Goal: Task Accomplishment & Management: Manage account settings

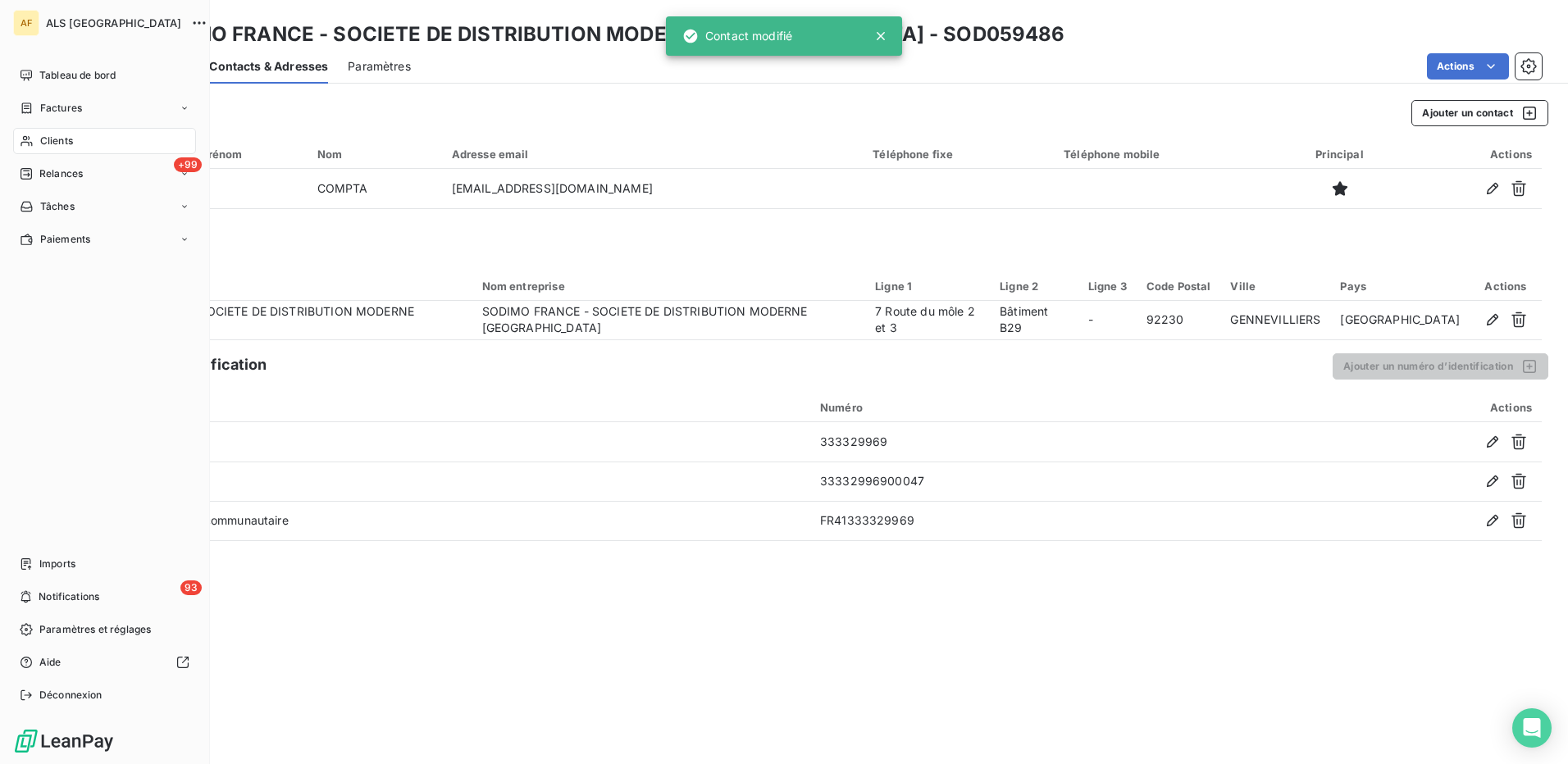
drag, startPoint x: 43, startPoint y: 138, endPoint x: 52, endPoint y: 138, distance: 9.0
click at [49, 138] on span "Clients" at bounding box center [56, 141] width 33 height 15
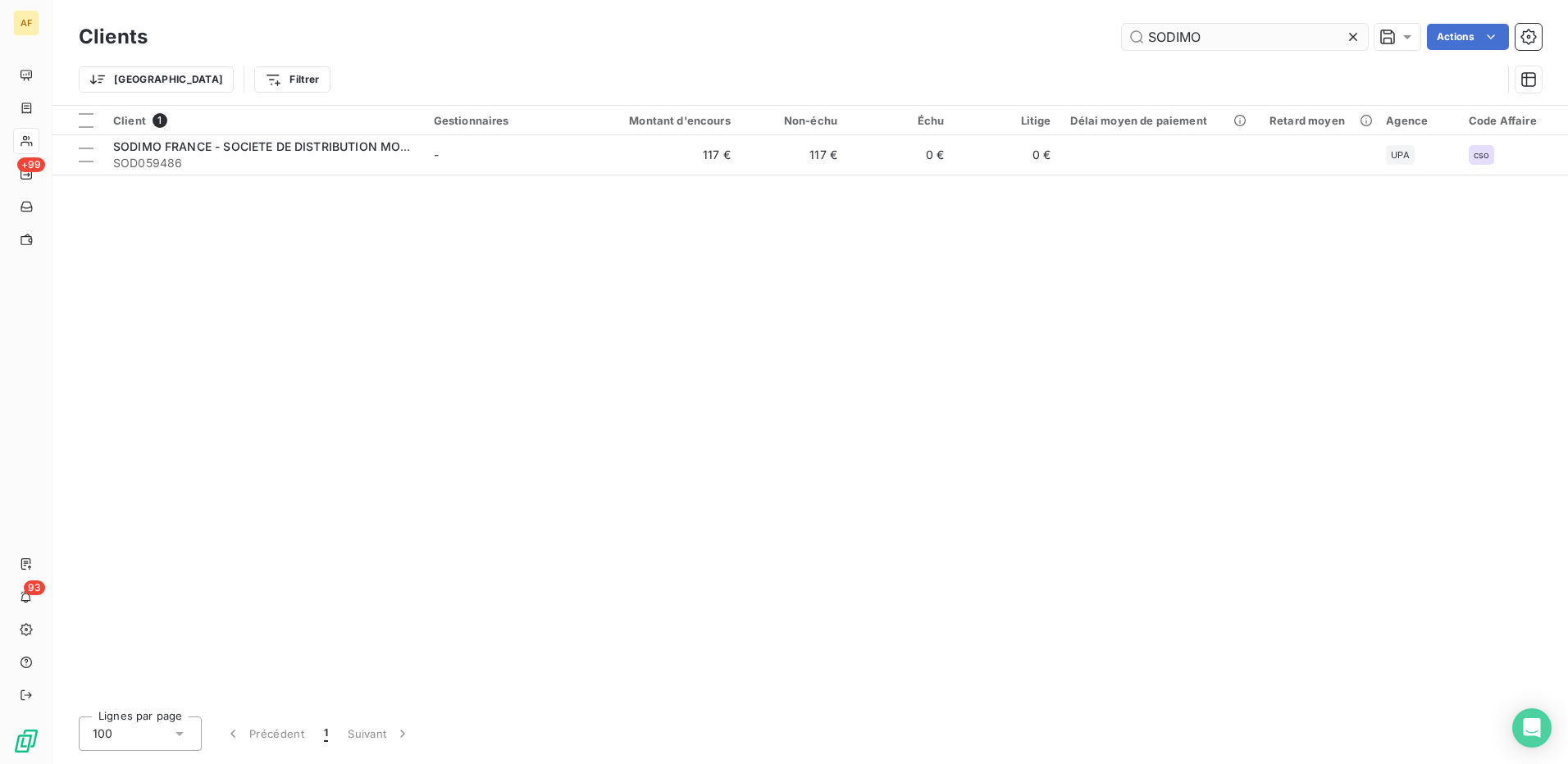
click at [1197, 41] on input "SODIMO" at bounding box center [1245, 37] width 246 height 26
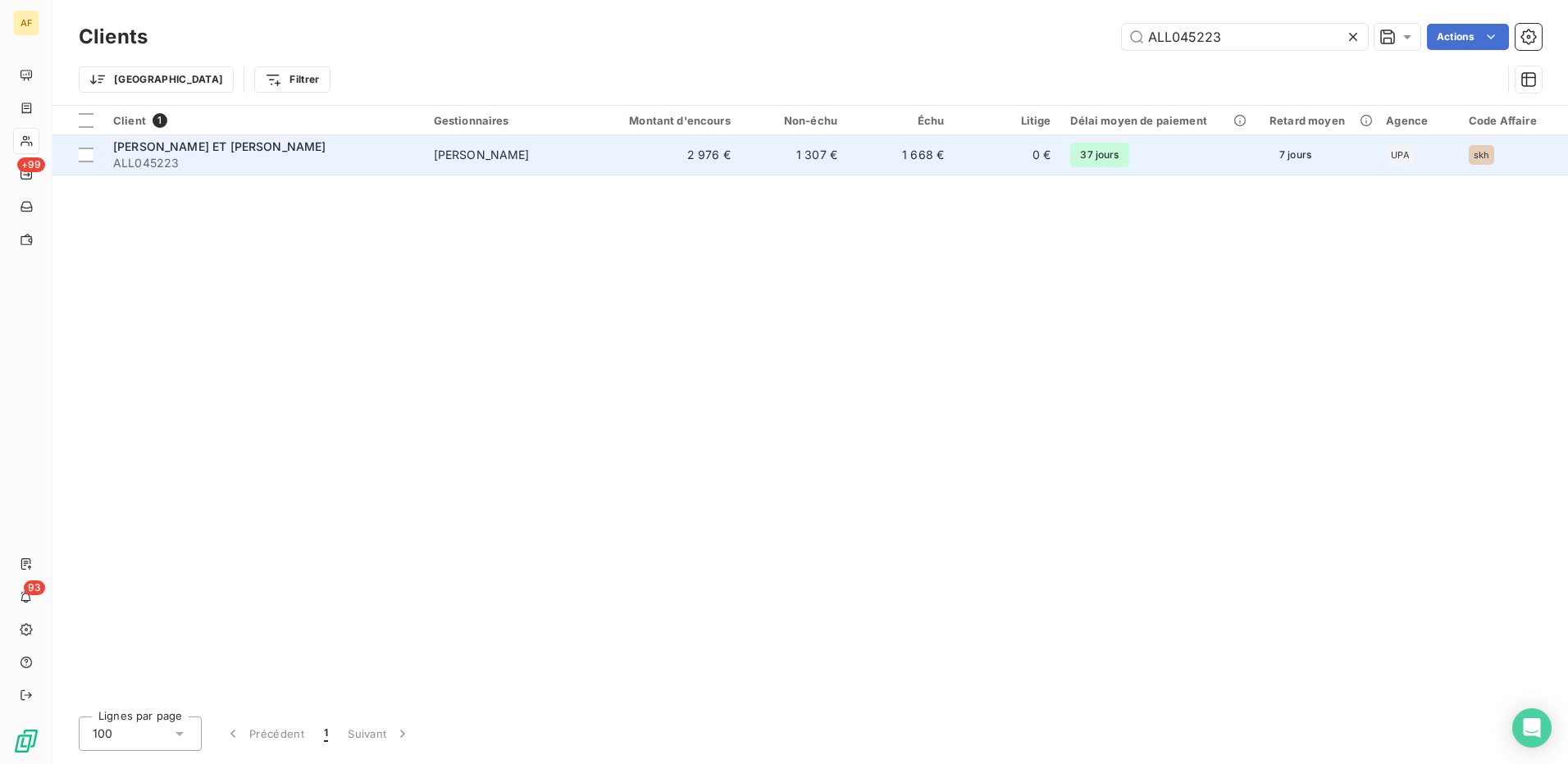
type input "ALL045223"
click at [352, 157] on span "ALL045223" at bounding box center [263, 163] width 301 height 17
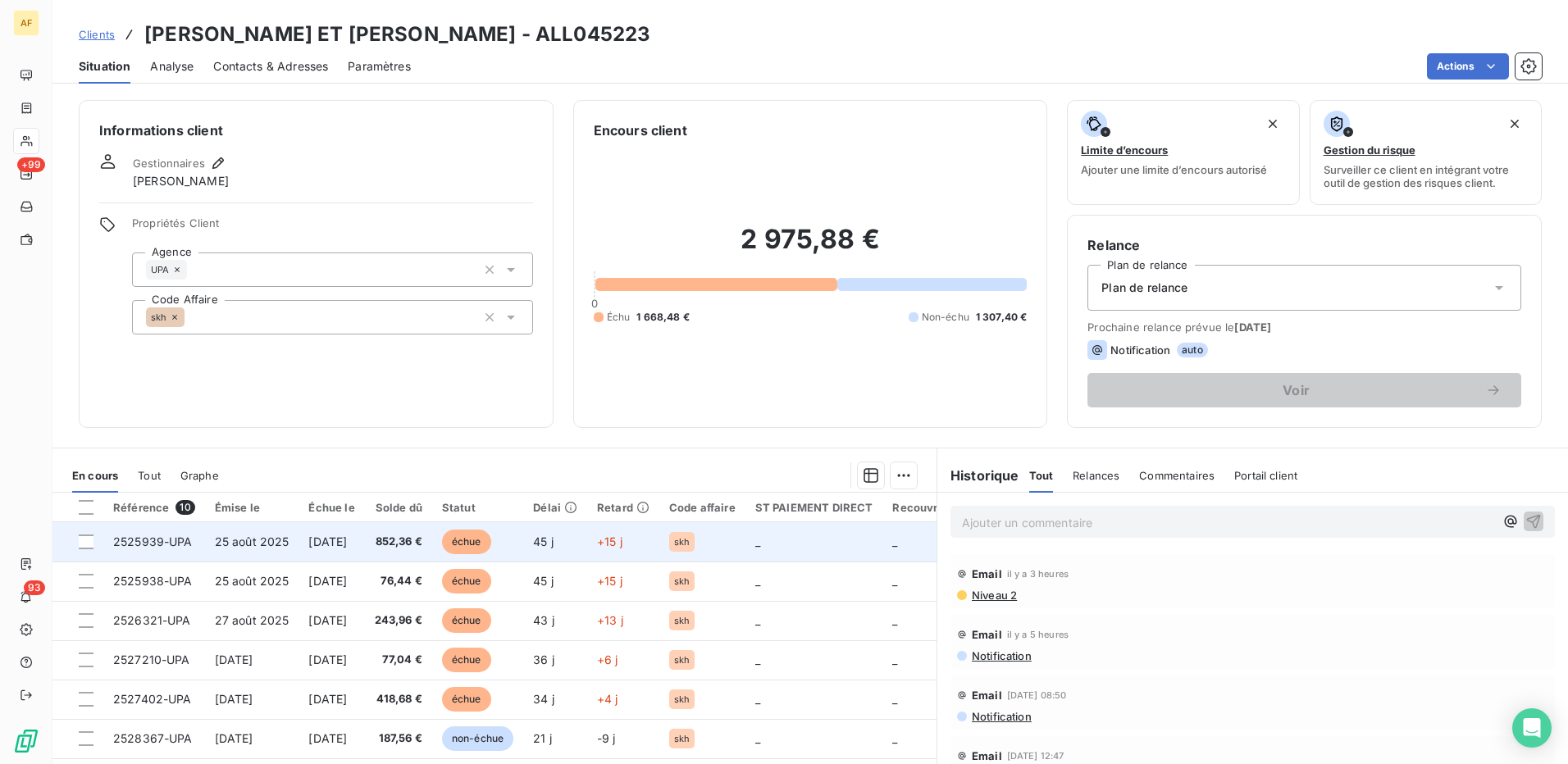
click at [92, 550] on td at bounding box center [78, 542] width 51 height 40
click at [86, 546] on div at bounding box center [86, 542] width 15 height 15
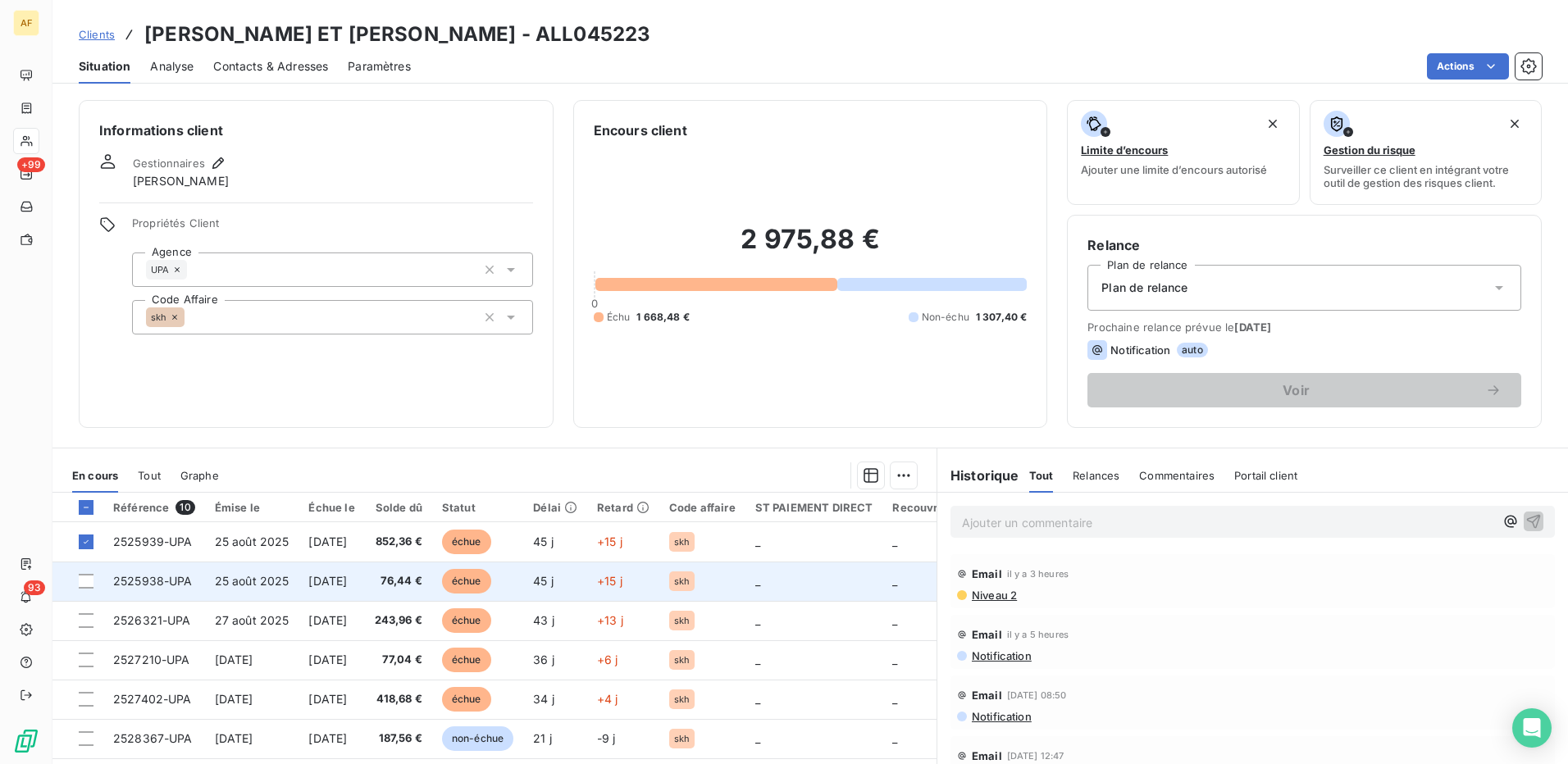
click at [83, 590] on td at bounding box center [78, 581] width 51 height 40
click at [86, 583] on div at bounding box center [86, 581] width 15 height 15
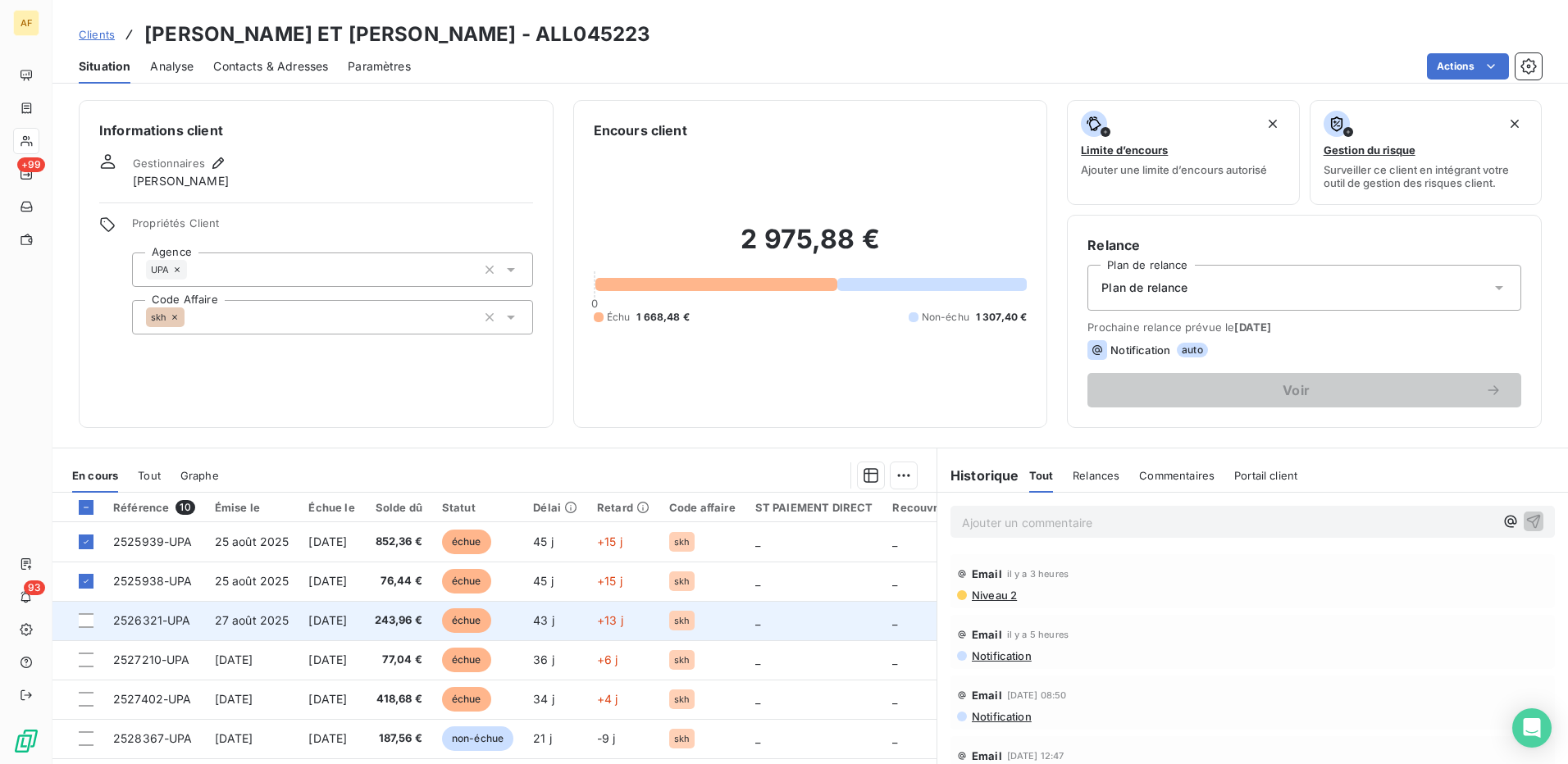
click at [83, 631] on td at bounding box center [78, 620] width 51 height 40
click at [86, 622] on div at bounding box center [86, 620] width 15 height 15
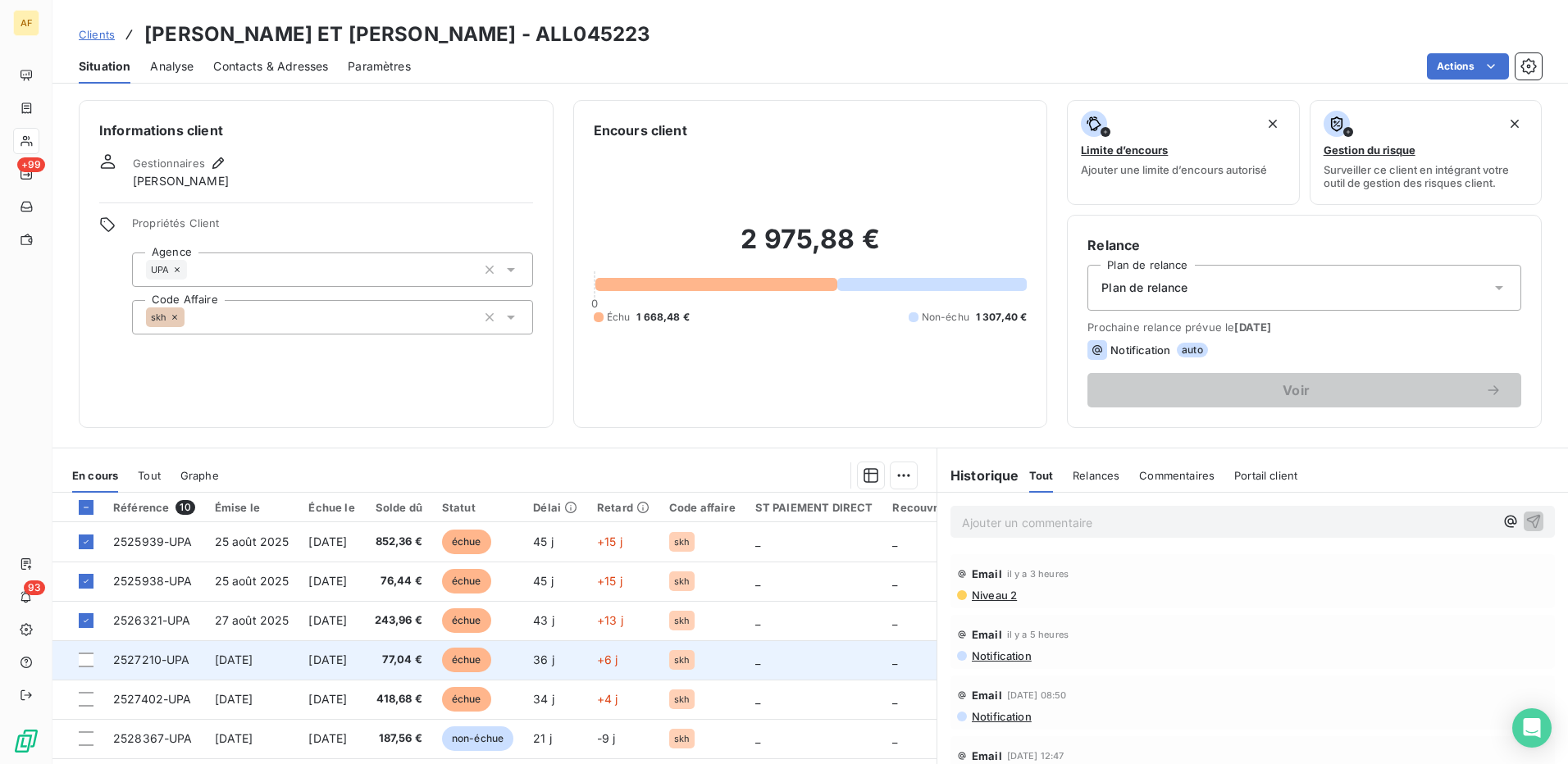
click at [87, 668] on td at bounding box center [78, 660] width 51 height 40
click at [86, 665] on div at bounding box center [86, 660] width 15 height 15
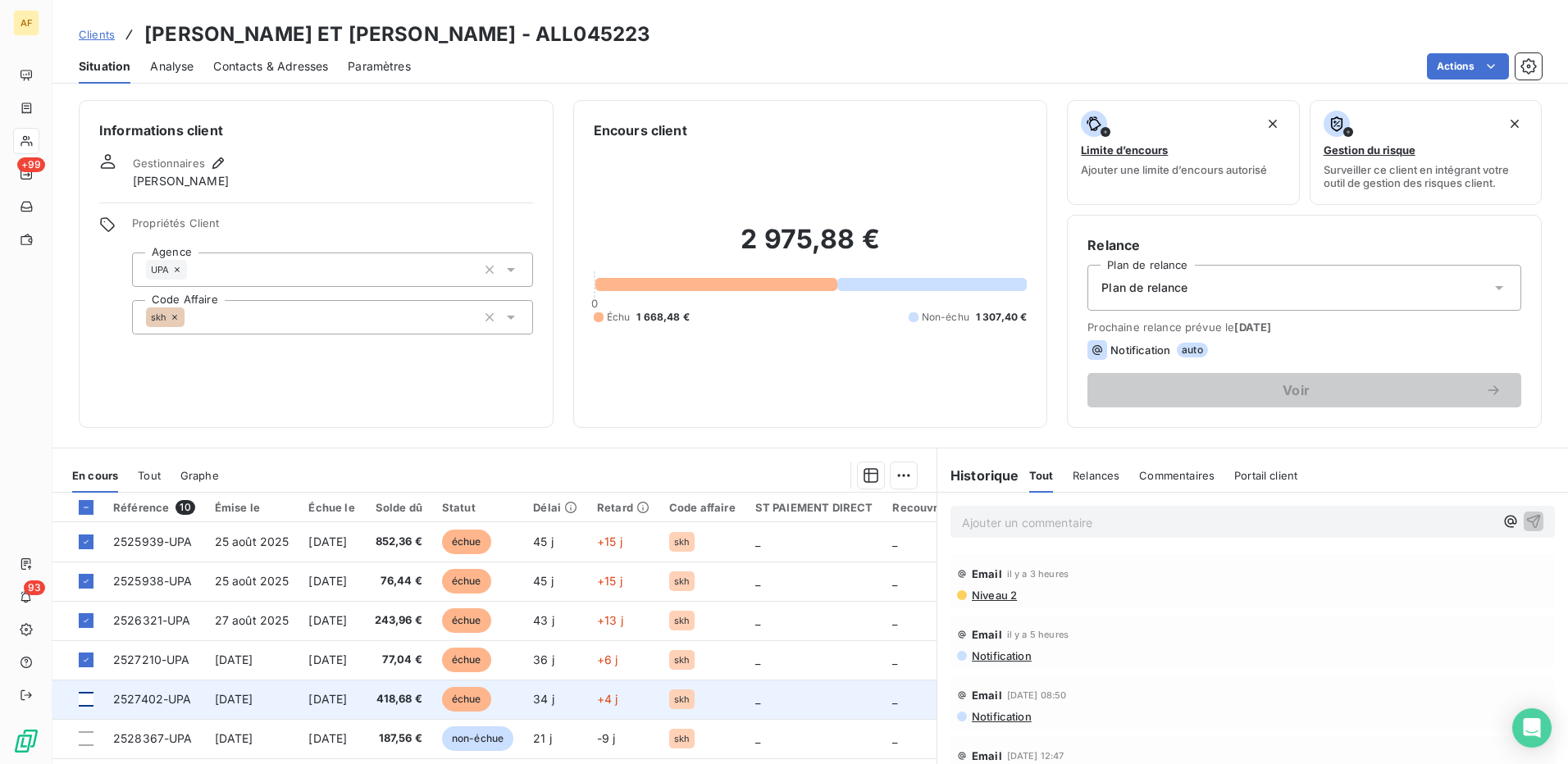
click at [86, 702] on div at bounding box center [86, 700] width 15 height 15
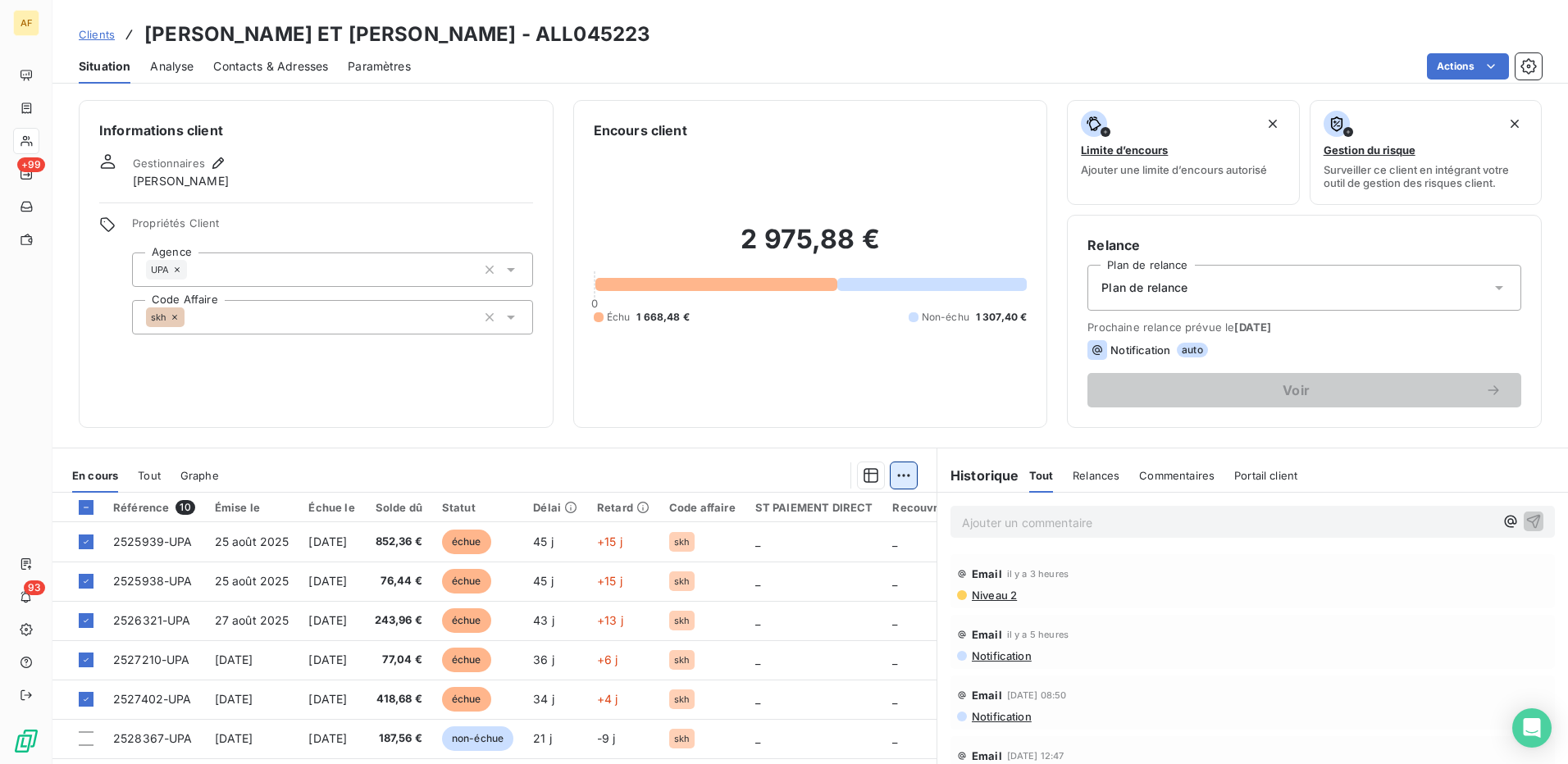
click at [890, 477] on html "AF +99 93 Clients ALLAND ET ROBERT - ALL045223 Situation Analyse Contacts & Adr…" at bounding box center [784, 382] width 1568 height 764
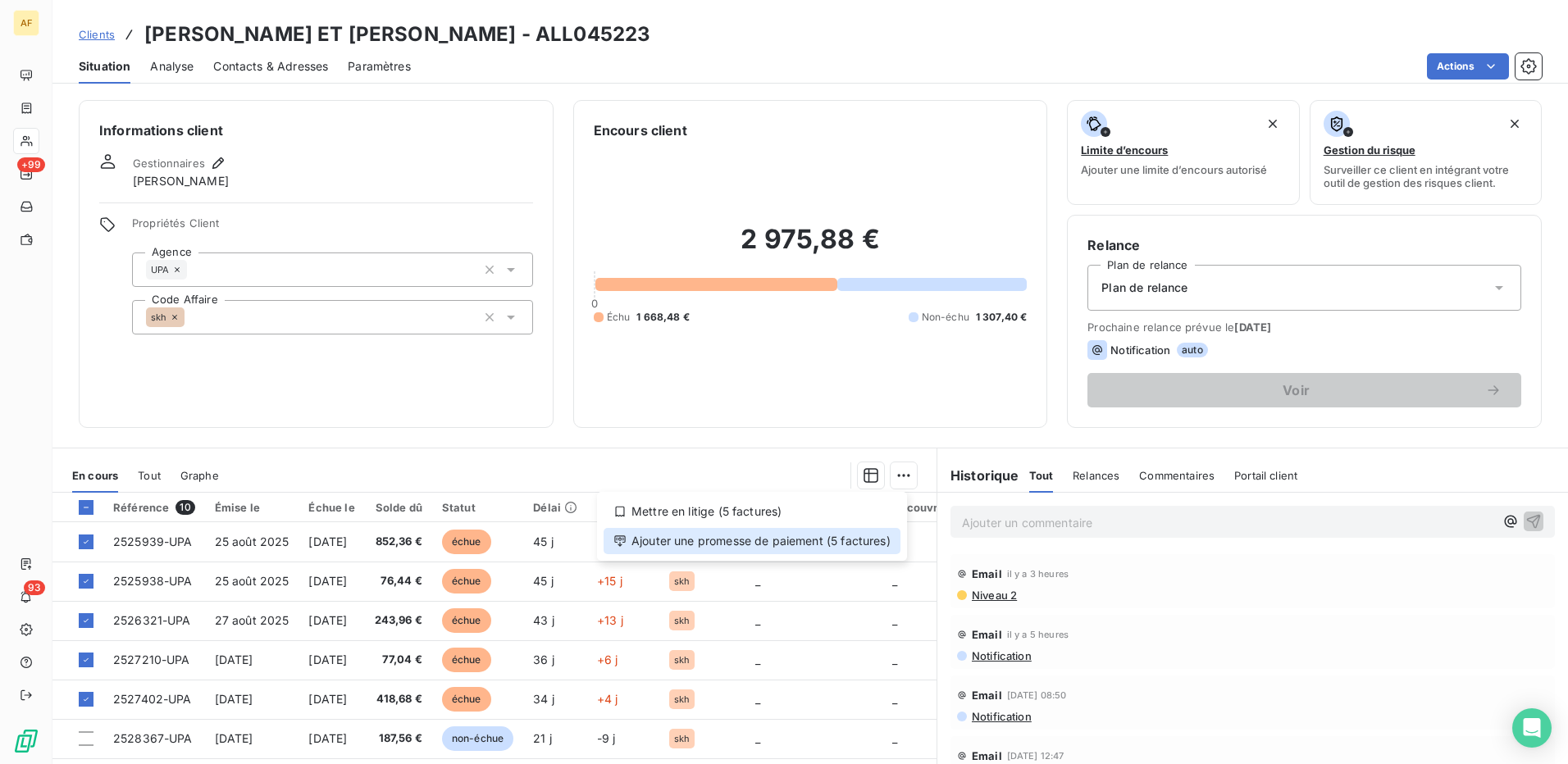
click at [873, 541] on div "Ajouter une promesse de paiement (5 factures)" at bounding box center [752, 542] width 296 height 26
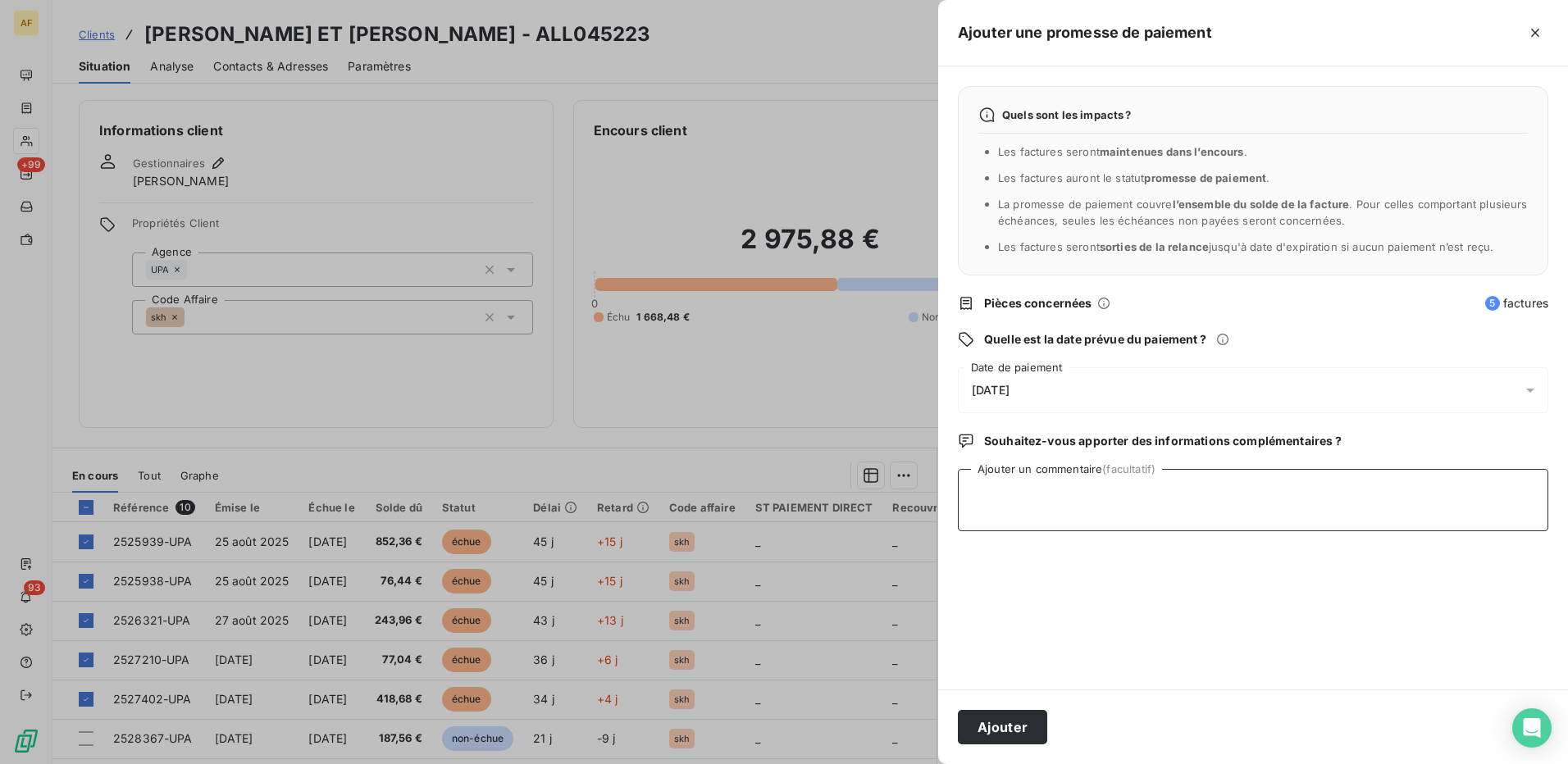
click at [1017, 514] on textarea "Ajouter un commentaire (facultatif)" at bounding box center [1253, 500] width 590 height 63
type textarea "10/10/25"
click at [1047, 383] on div "10/10/2025" at bounding box center [1253, 390] width 590 height 46
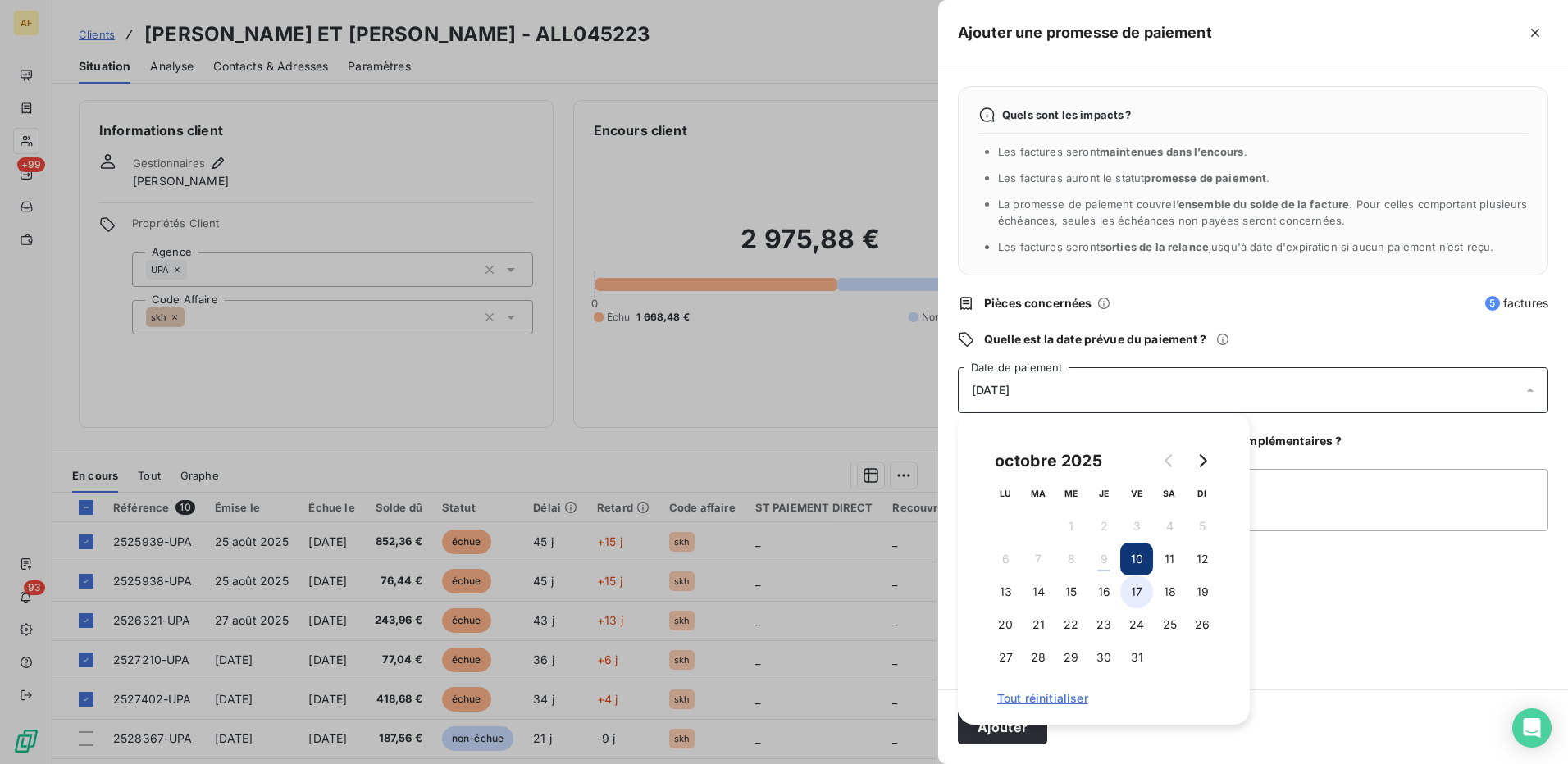
click at [1129, 595] on button "17" at bounding box center [1137, 592] width 33 height 33
click at [1279, 516] on textarea "10/10/25" at bounding box center [1253, 500] width 590 height 63
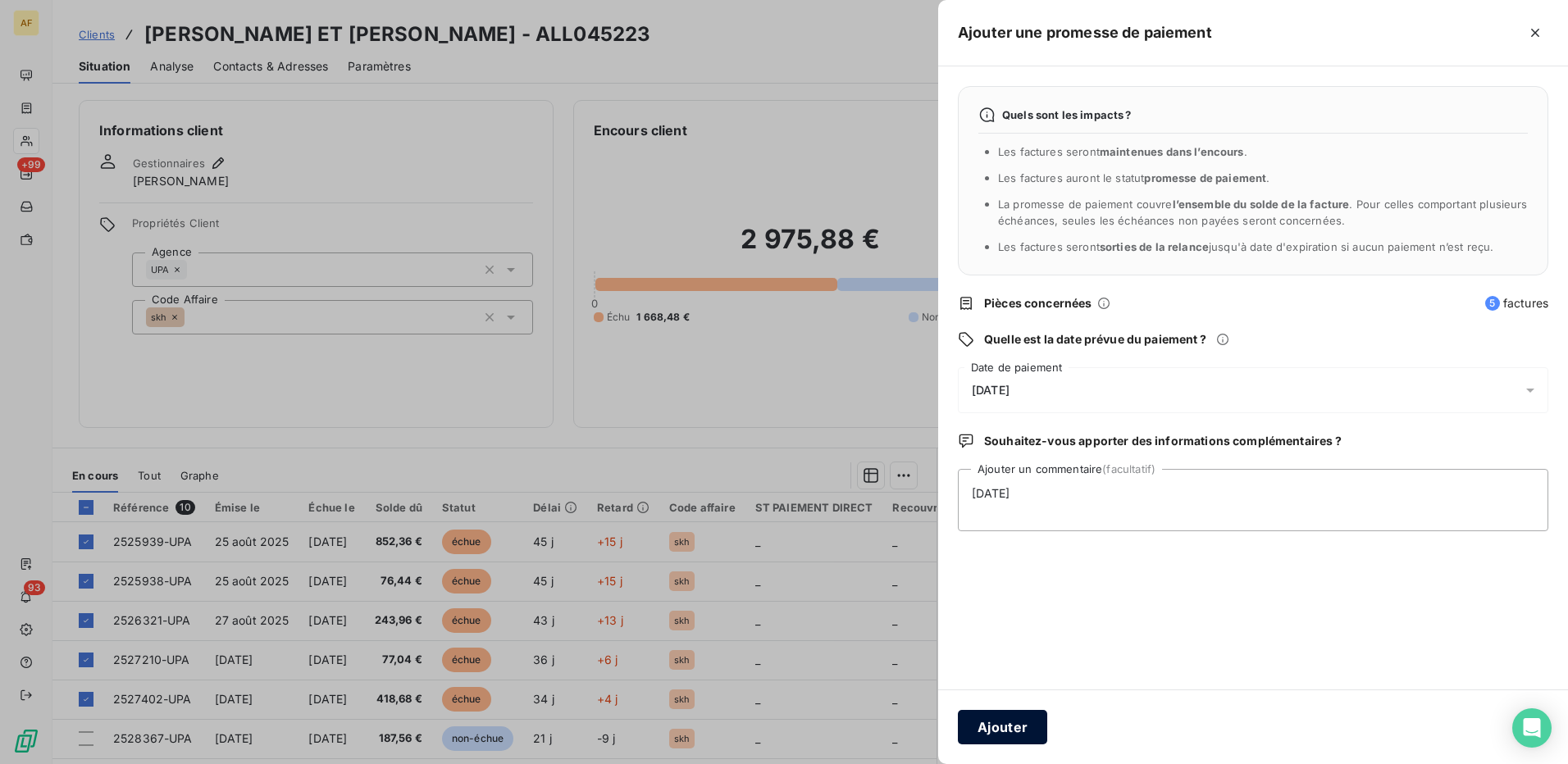
click at [993, 727] on button "Ajouter" at bounding box center [1002, 727] width 89 height 34
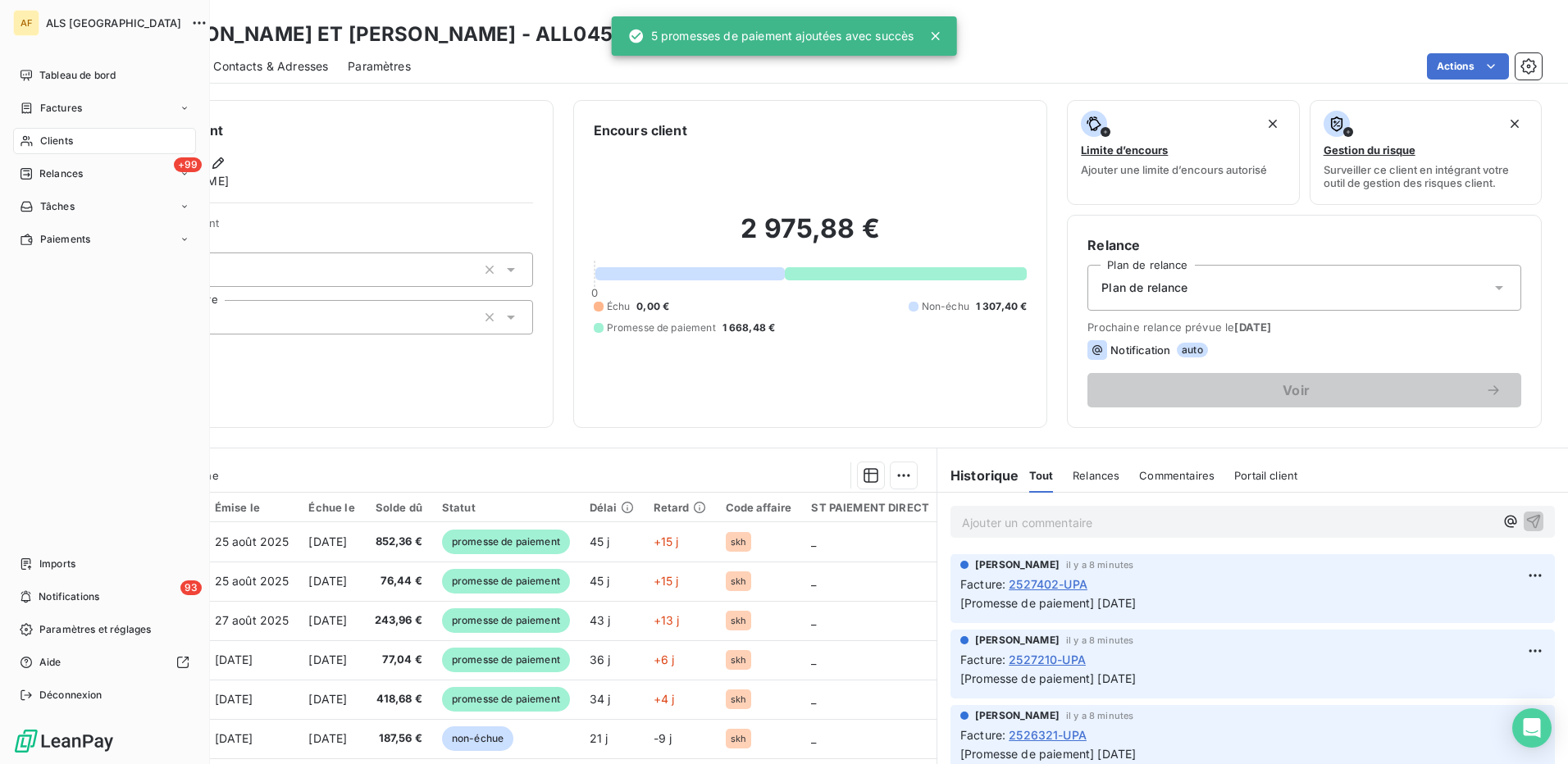
click at [59, 139] on span "Clients" at bounding box center [56, 141] width 33 height 15
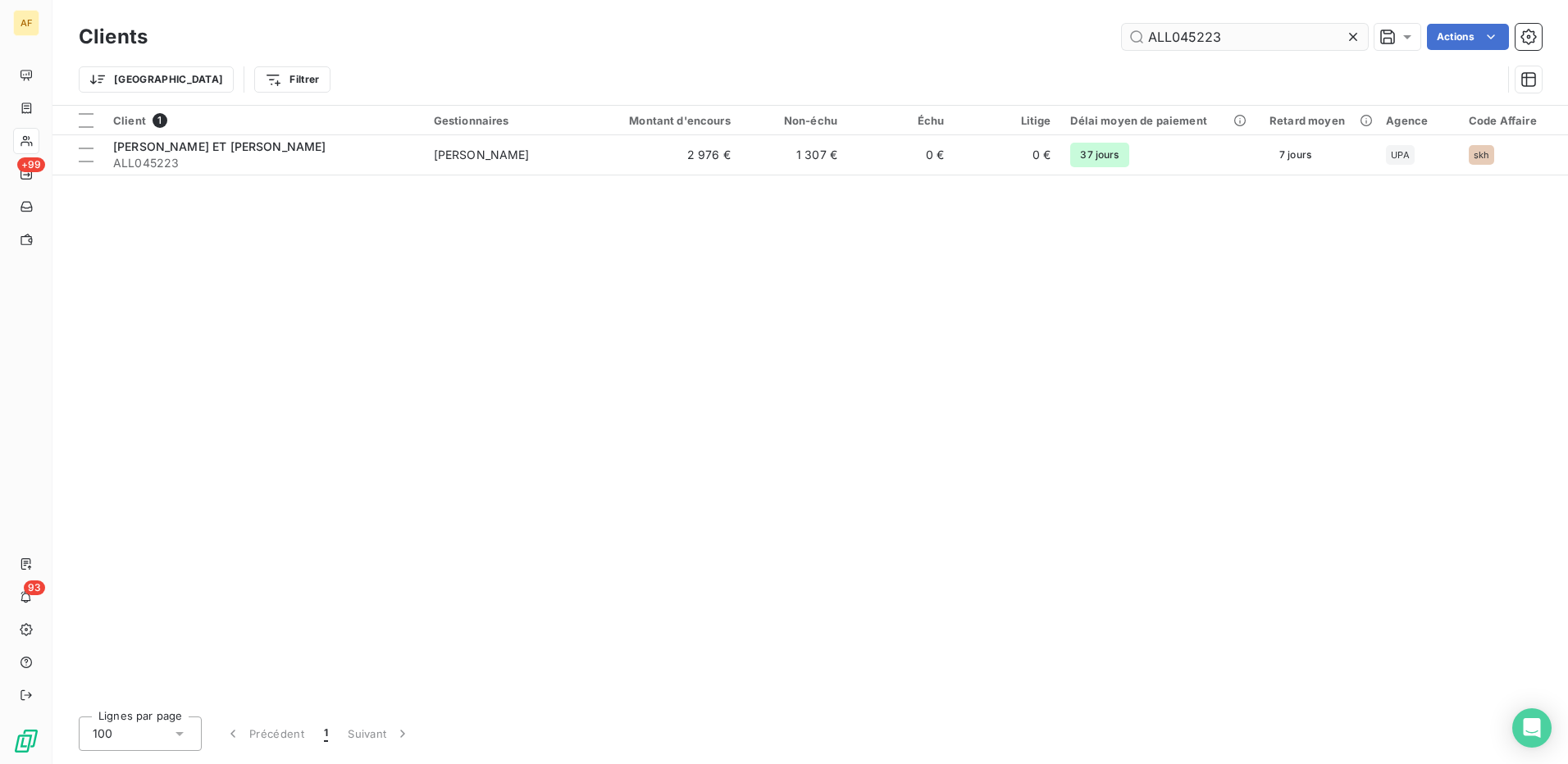
click at [1182, 35] on input "ALL045223" at bounding box center [1245, 37] width 246 height 26
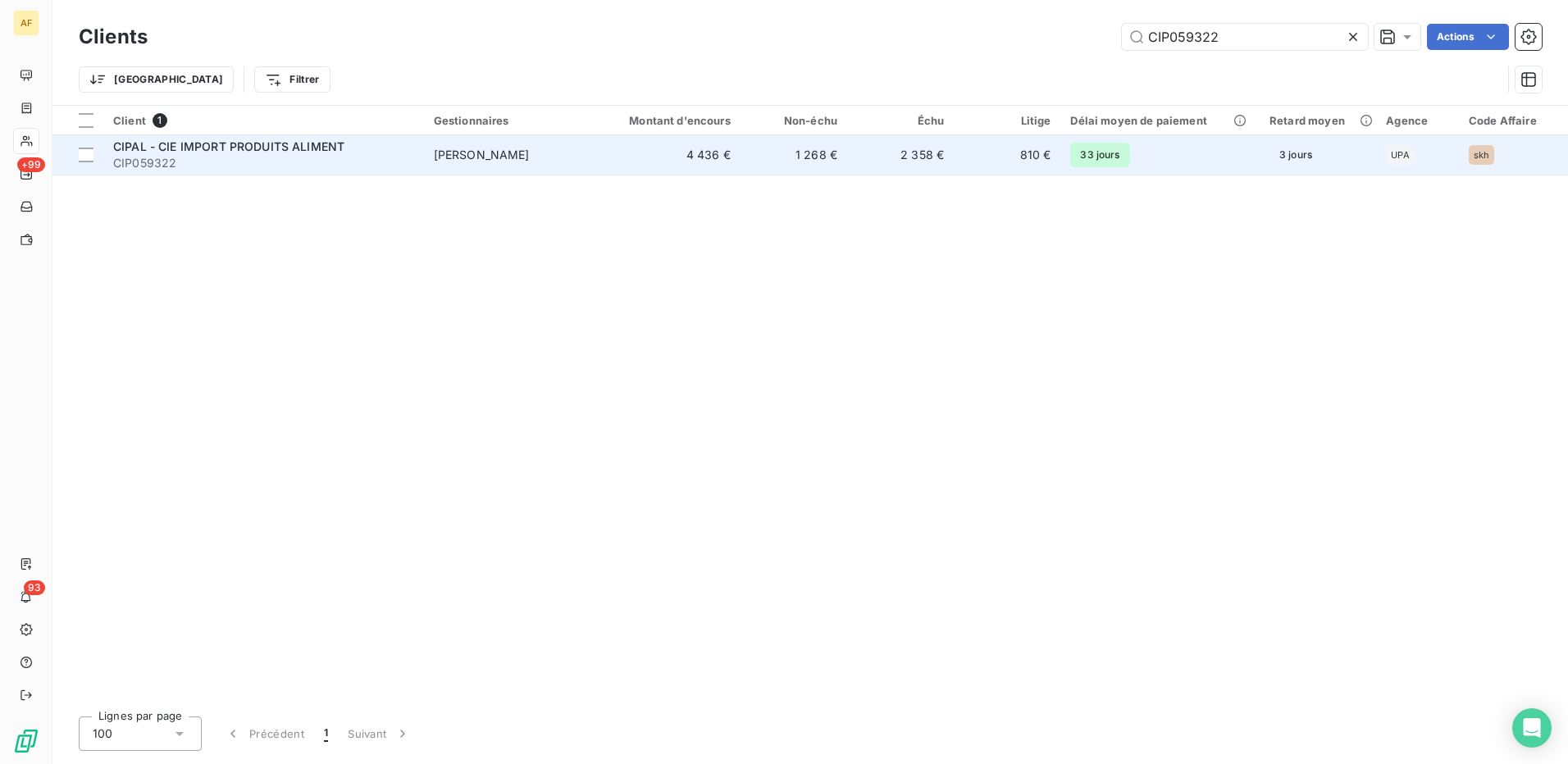
type input "CIP059322"
click at [210, 146] on span "CIPAL - CIE IMPORT PRODUITS ALIMENT" at bounding box center [229, 146] width 231 height 14
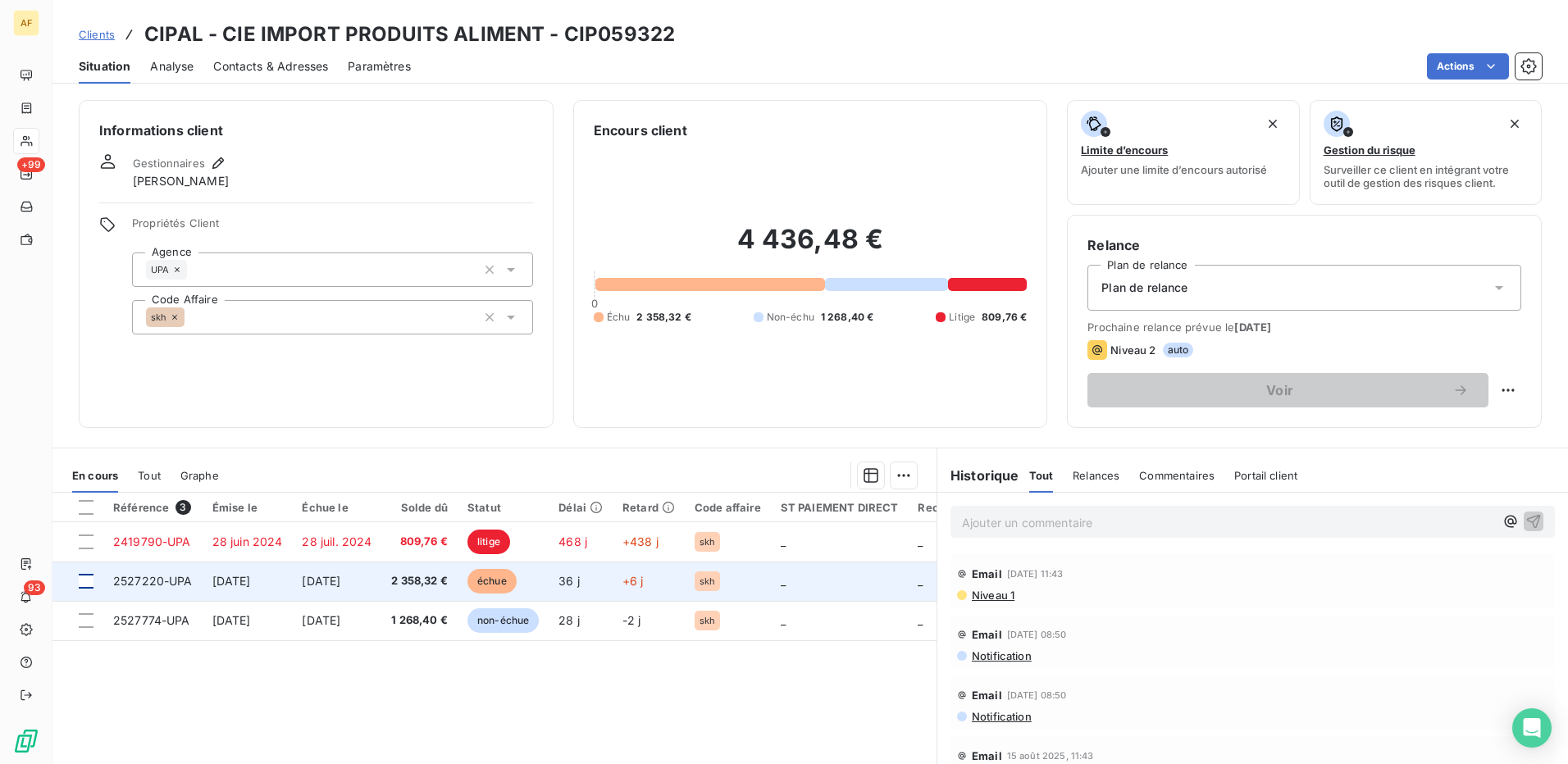
click at [88, 583] on div at bounding box center [86, 581] width 15 height 15
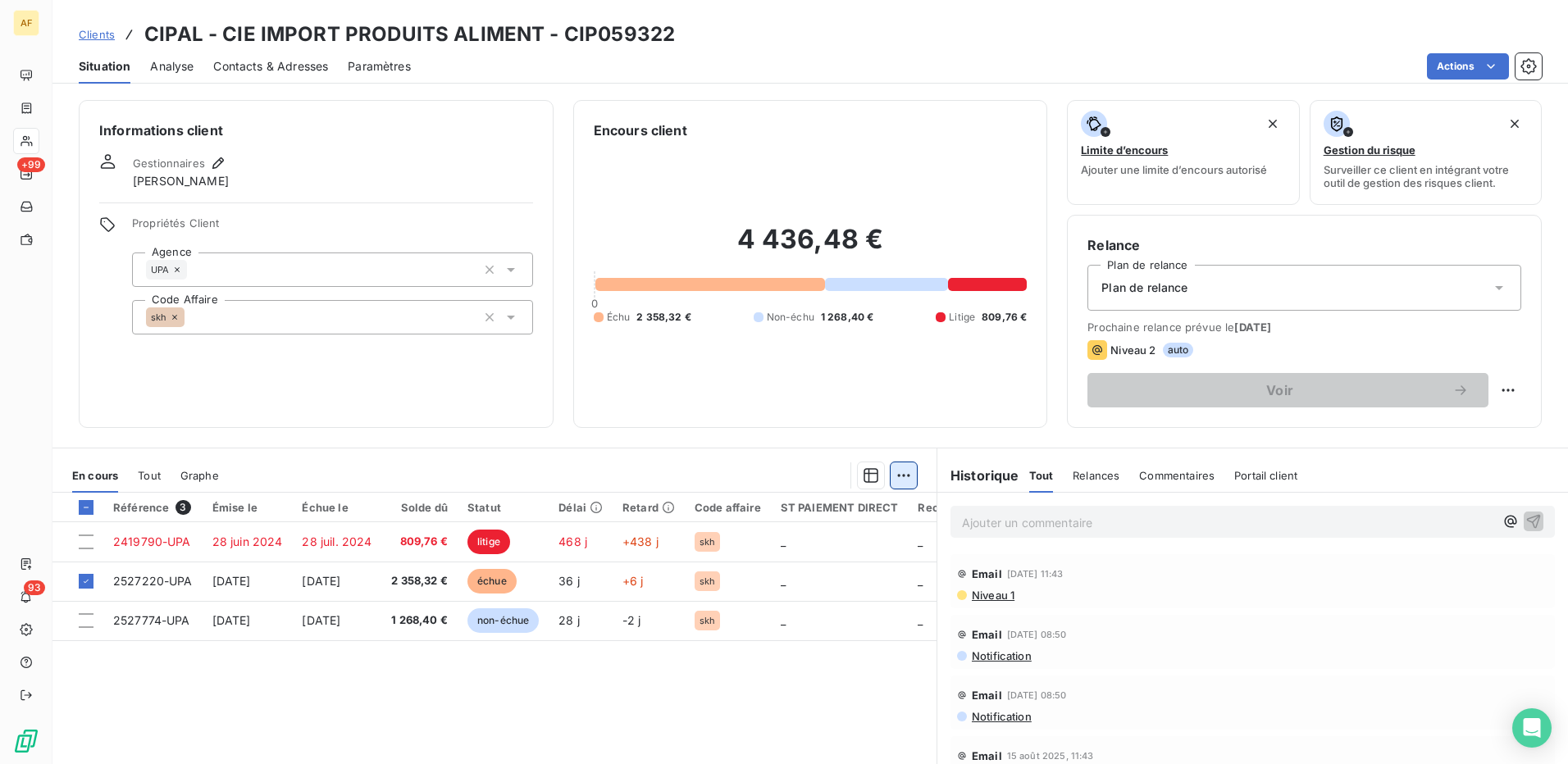
click at [895, 474] on html "AF +99 93 Clients CIPAL - CIE IMPORT PRODUITS ALIMENT - CIP059322 Situation Ana…" at bounding box center [784, 382] width 1568 height 764
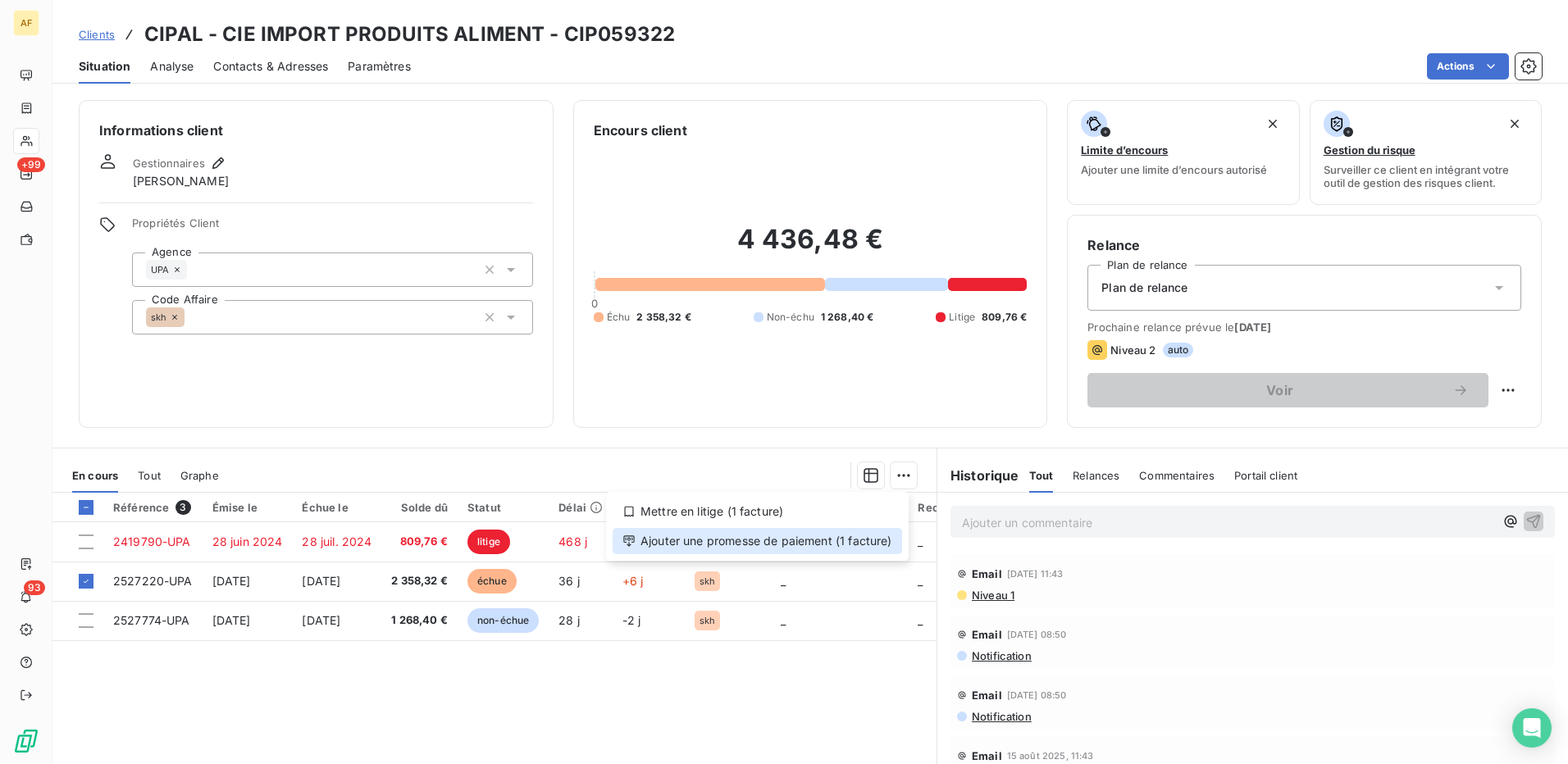
click at [822, 548] on div "Ajouter une promesse de paiement (1 facture)" at bounding box center [757, 542] width 289 height 26
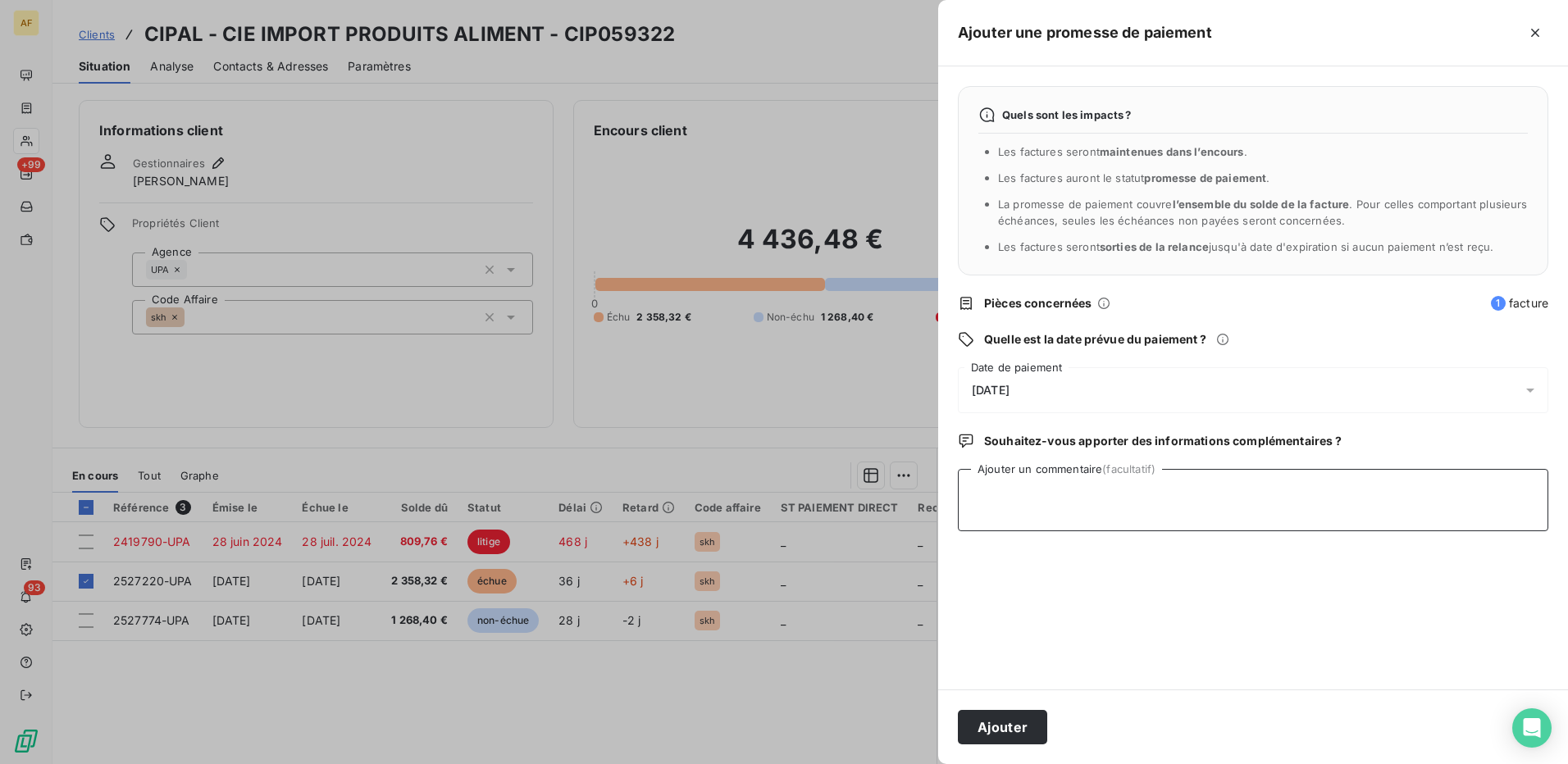
click at [1054, 498] on textarea "Ajouter un commentaire (facultatif)" at bounding box center [1253, 500] width 590 height 63
click at [1009, 391] on span "10/10/2025" at bounding box center [990, 390] width 38 height 13
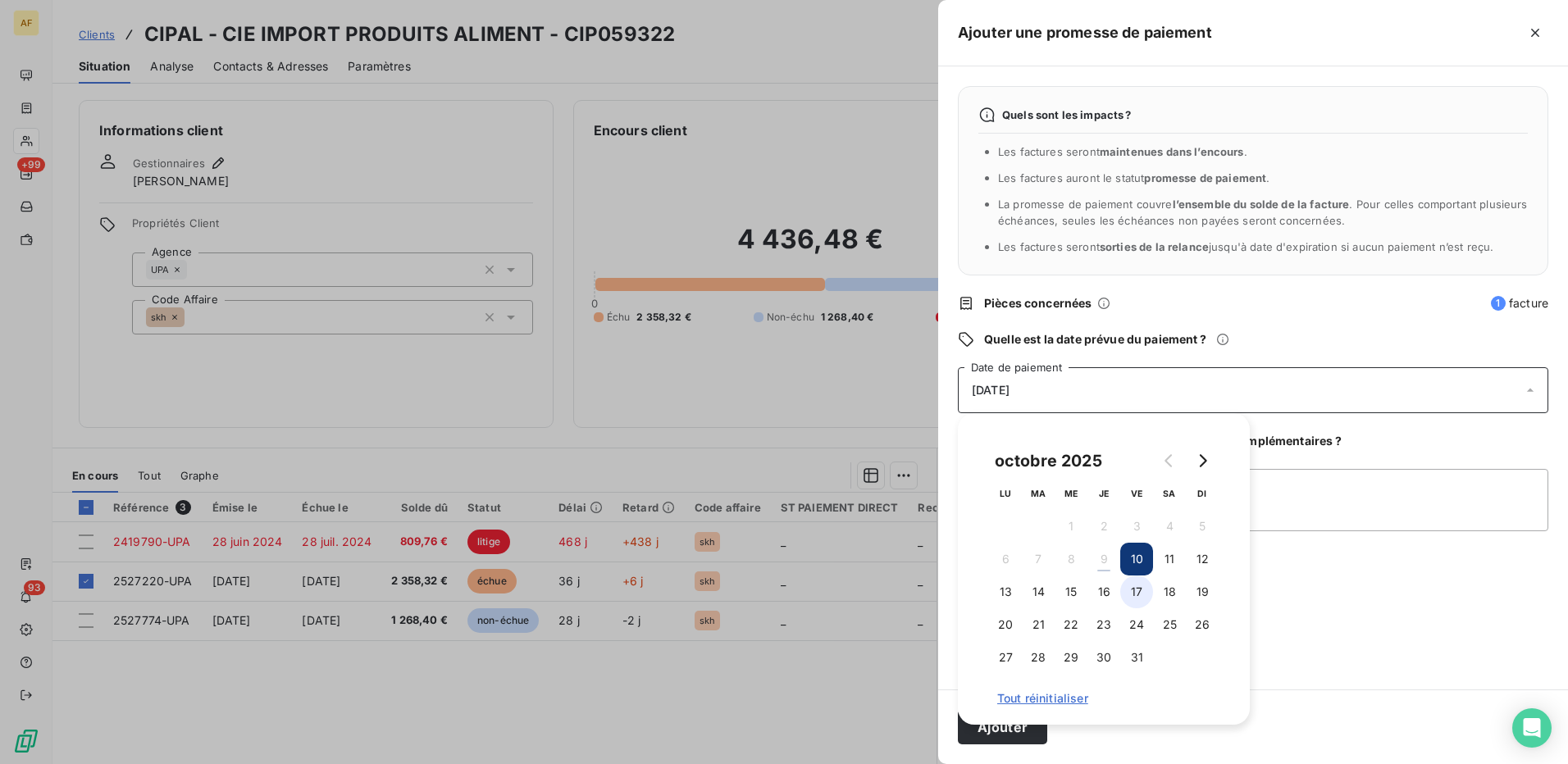
click at [1140, 591] on button "17" at bounding box center [1137, 592] width 33 height 33
click at [1293, 515] on textarea "Ajouter un commentaire (facultatif)" at bounding box center [1253, 500] width 590 height 63
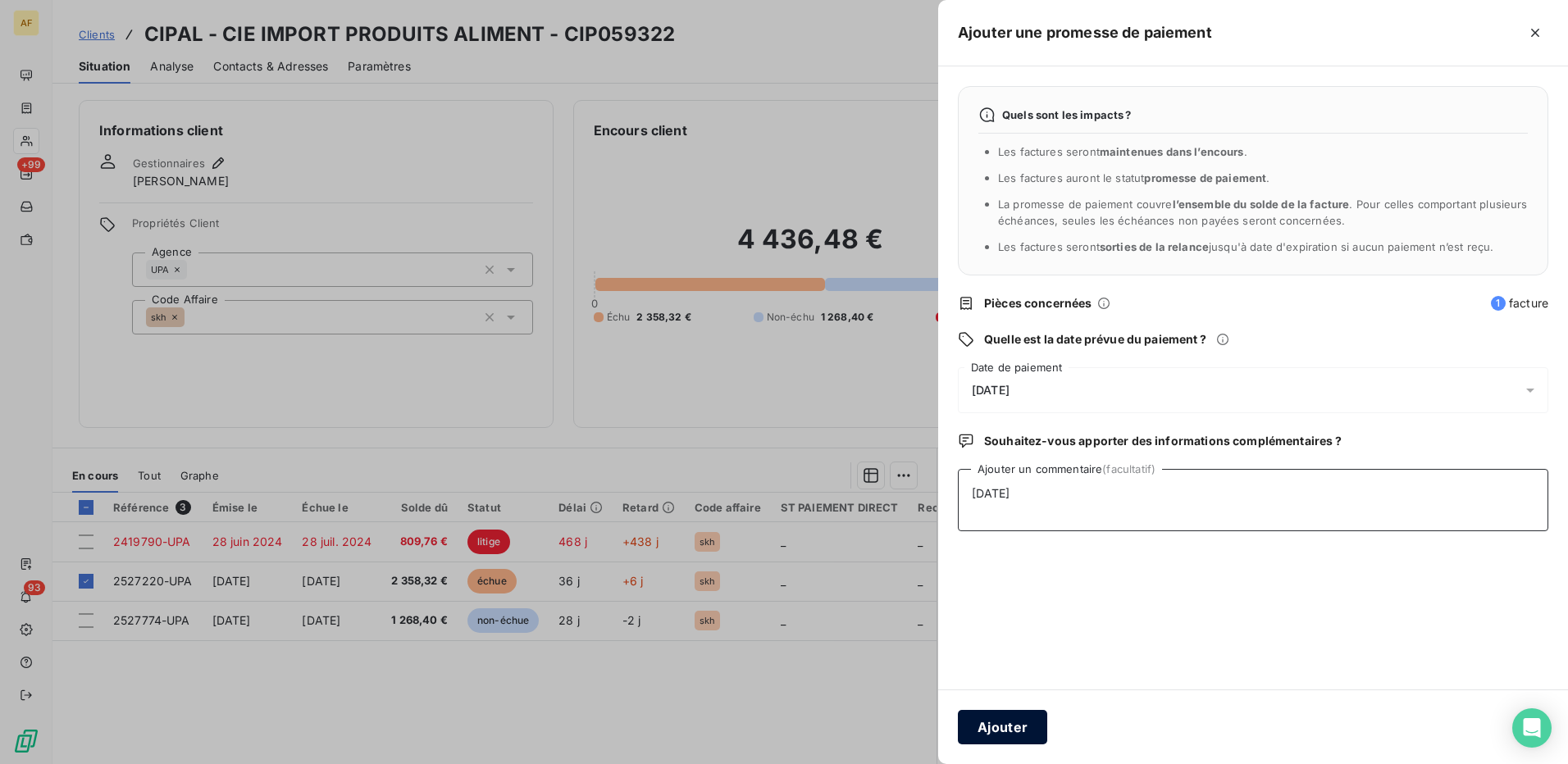
type textarea "10/10/25"
click at [1007, 728] on button "Ajouter" at bounding box center [1002, 727] width 89 height 34
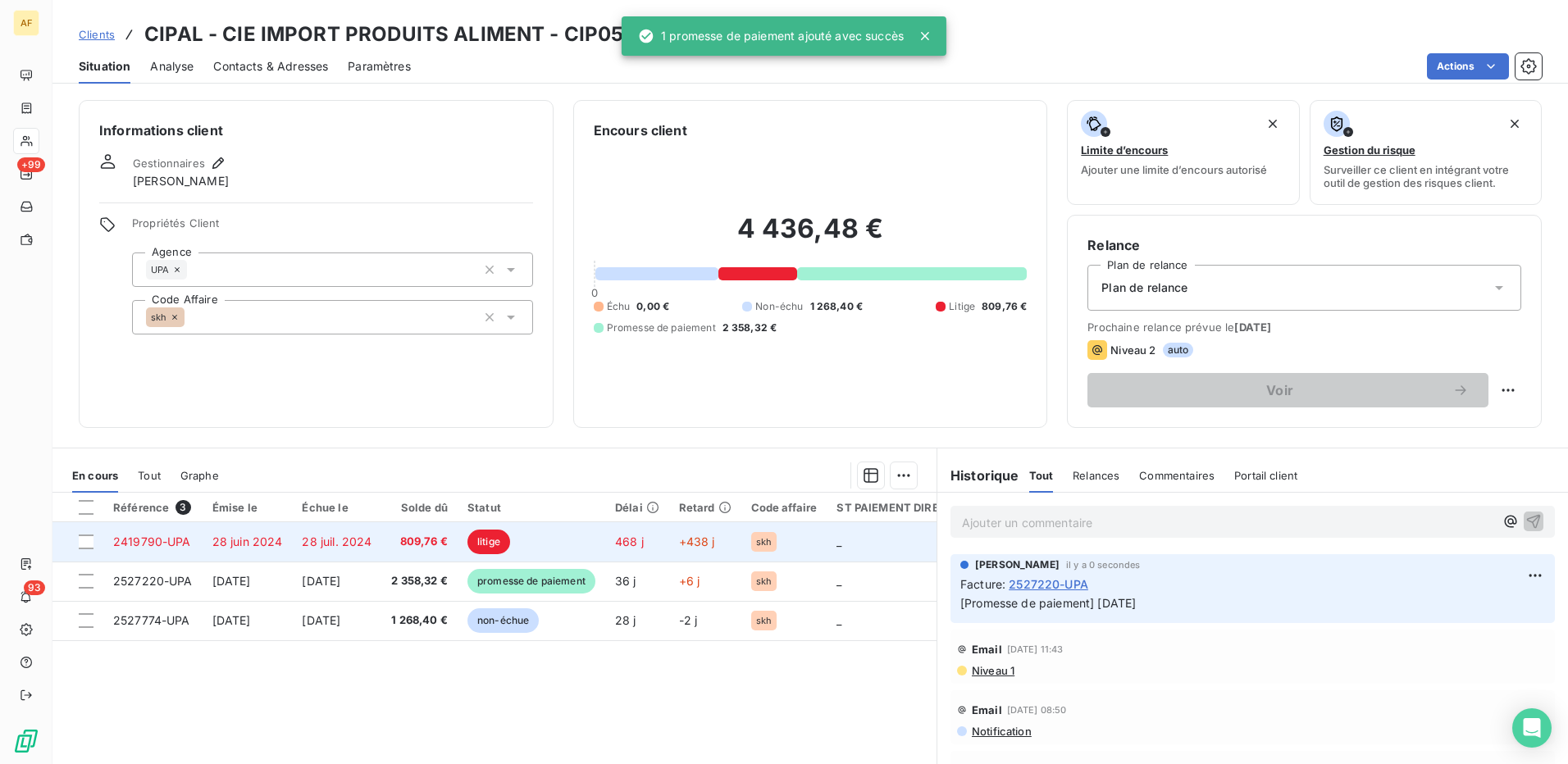
click at [309, 548] on span "28 juil. 2024" at bounding box center [336, 542] width 70 height 14
